Goal: Information Seeking & Learning: Compare options

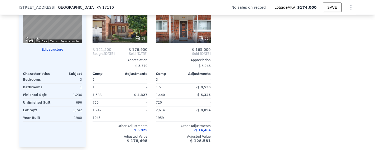
scroll to position [536, 0]
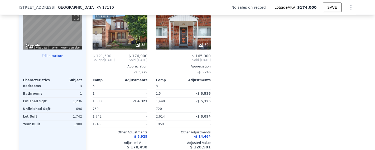
drag, startPoint x: 127, startPoint y: 93, endPoint x: 222, endPoint y: 66, distance: 98.5
drag, startPoint x: 222, startPoint y: 66, endPoint x: 231, endPoint y: 55, distance: 14.6
click at [231, 55] on div "Comp A ( 0.19 miles) [STREET_ADDRESS][GEOGRAPHIC_DATA] MLS # PADA2039640 This i…" at bounding box center [221, 73] width 270 height 162
click at [136, 46] on icon at bounding box center [137, 44] width 3 height 3
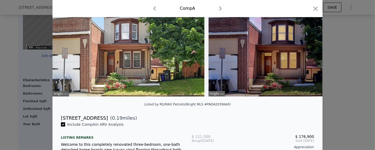
scroll to position [31, 0]
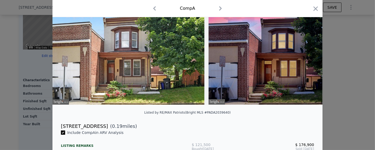
click at [312, 8] on icon "button" at bounding box center [315, 8] width 7 height 7
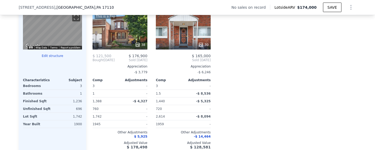
click at [169, 39] on div "30" at bounding box center [183, 31] width 55 height 38
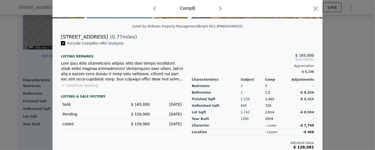
scroll to position [125, 0]
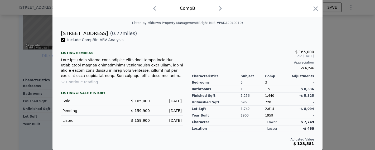
click at [315, 9] on icon "button" at bounding box center [315, 8] width 7 height 7
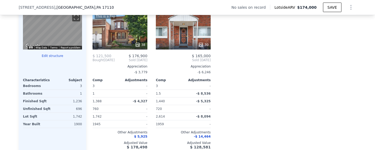
click at [194, 42] on div "30" at bounding box center [183, 31] width 55 height 38
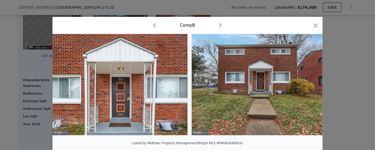
click at [305, 86] on icon at bounding box center [309, 84] width 11 height 11
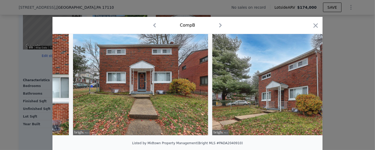
scroll to position [0, 127]
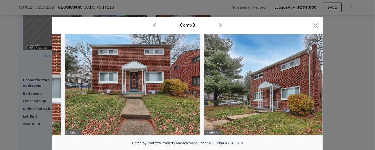
click at [304, 86] on div at bounding box center [188, 84] width 270 height 101
click at [307, 87] on icon at bounding box center [308, 84] width 3 height 5
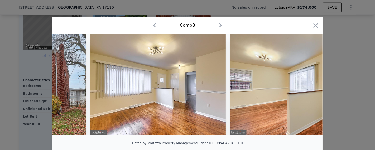
click at [306, 87] on img at bounding box center [297, 84] width 135 height 101
click at [306, 87] on icon at bounding box center [309, 84] width 11 height 11
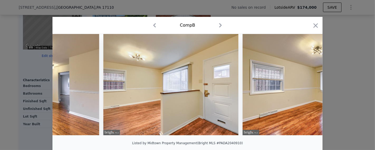
click at [306, 87] on img at bounding box center [310, 84] width 135 height 101
click at [306, 87] on icon at bounding box center [309, 84] width 11 height 11
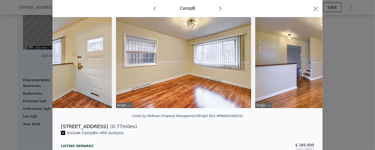
scroll to position [0, 0]
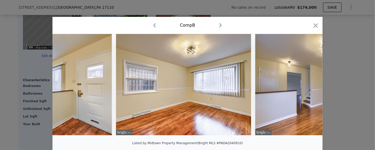
click at [315, 25] on icon "button" at bounding box center [316, 25] width 4 height 4
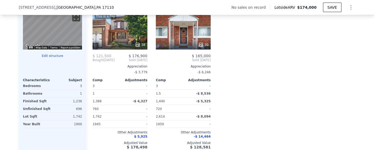
click at [255, 71] on div "Comp A ( 0.19 miles) [STREET_ADDRESS][GEOGRAPHIC_DATA] MLS # PADA2039640 This i…" at bounding box center [221, 73] width 270 height 162
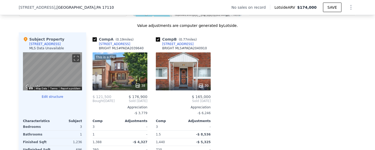
scroll to position [487, 0]
